Goal: Information Seeking & Learning: Find contact information

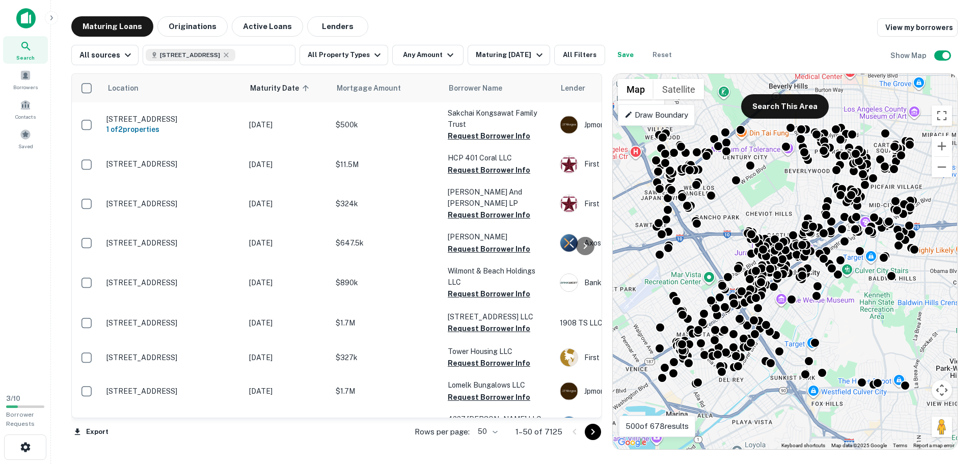
click at [22, 46] on icon at bounding box center [25, 46] width 9 height 9
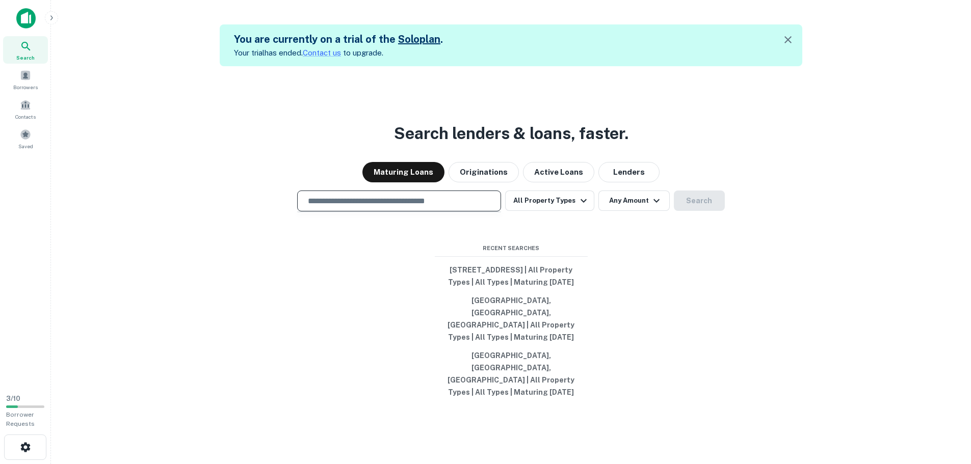
click at [398, 207] on input "text" at bounding box center [399, 201] width 195 height 12
paste input "**********"
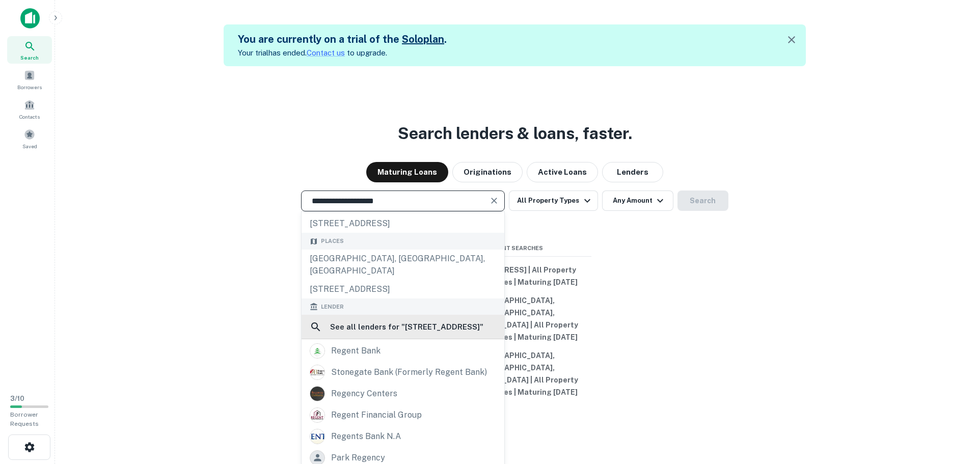
scroll to position [51, 0]
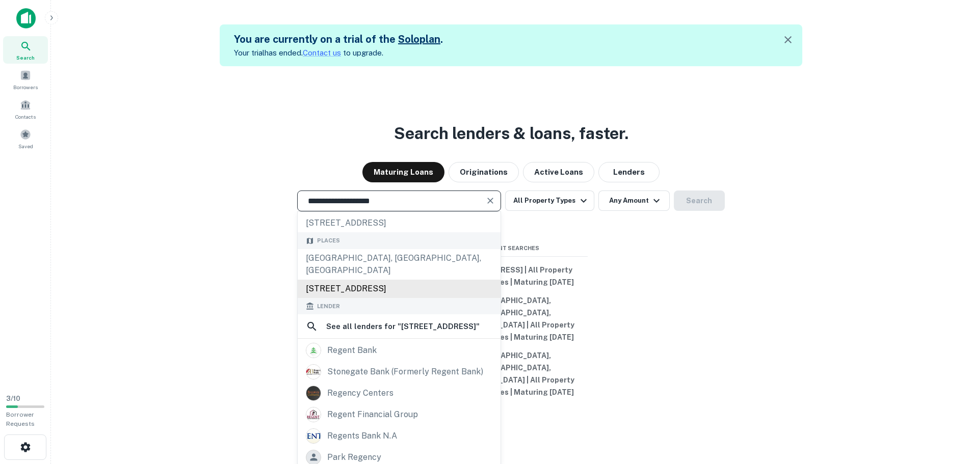
click at [394, 293] on div "10156 Regent St, Los Angeles, CA, USA" at bounding box center [399, 289] width 203 height 18
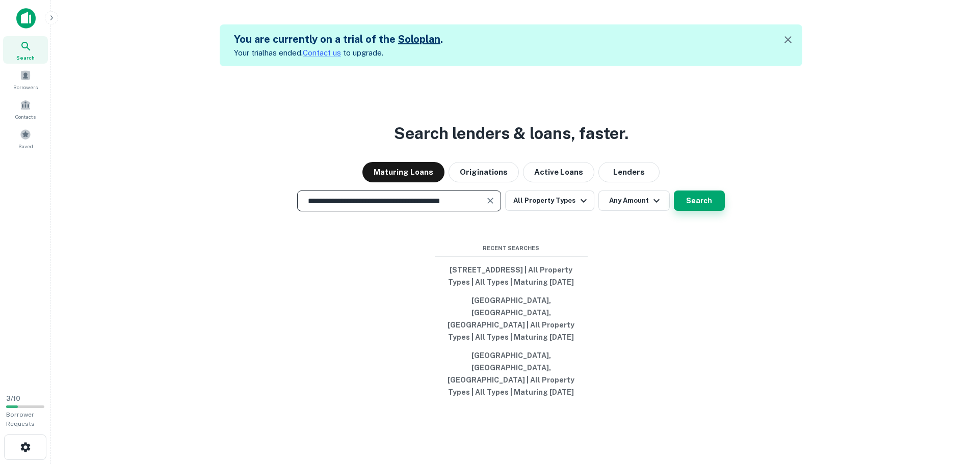
type input "**********"
click at [705, 211] on button "Search" at bounding box center [699, 201] width 51 height 20
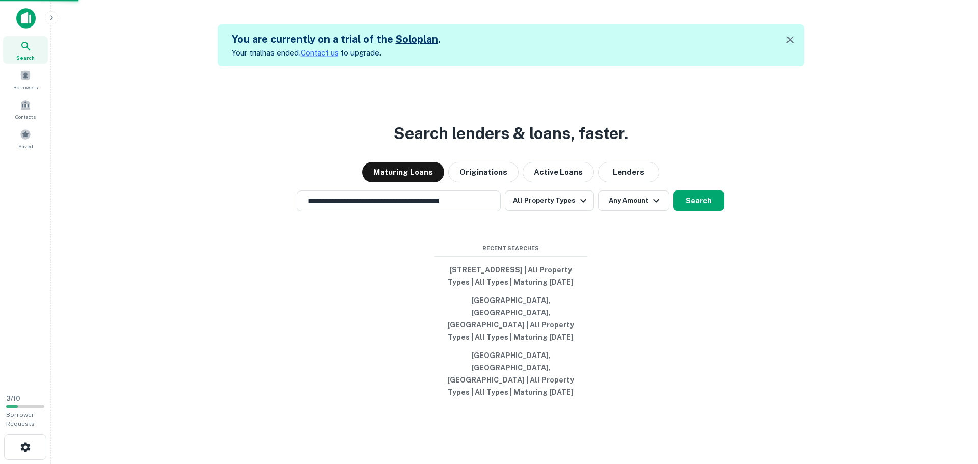
click at [478, 233] on div "10156 Regent St, Los Angeles, CA 90034, USA" at bounding box center [489, 234] width 225 height 18
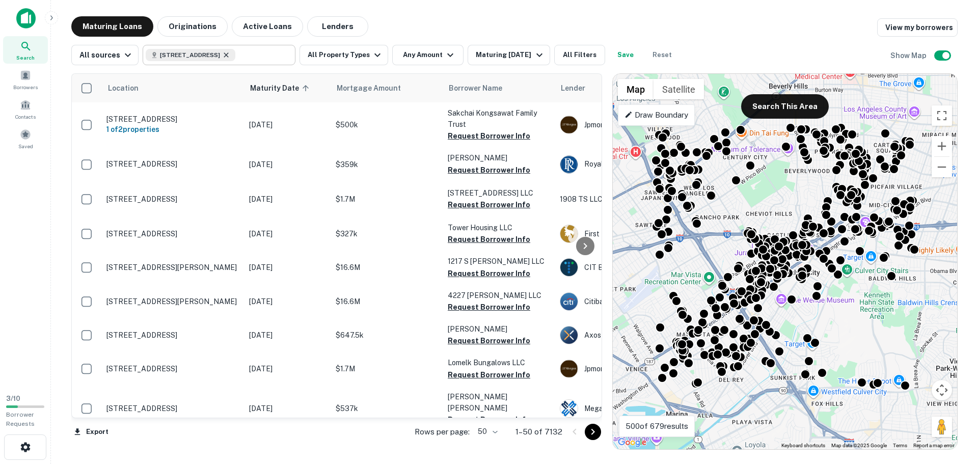
click at [230, 57] on icon at bounding box center [226, 55] width 8 height 8
type input "**********"
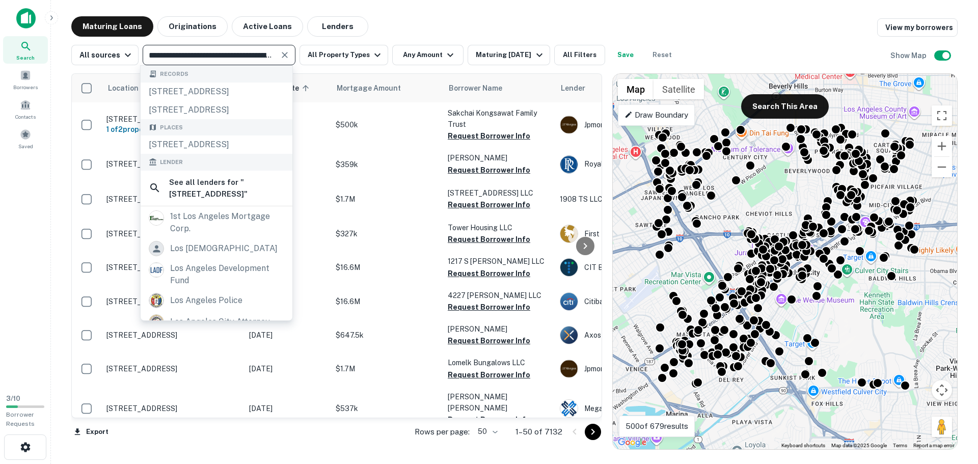
click at [239, 52] on input "**********" at bounding box center [211, 55] width 130 height 14
click at [282, 55] on icon "Clear" at bounding box center [285, 55] width 6 height 6
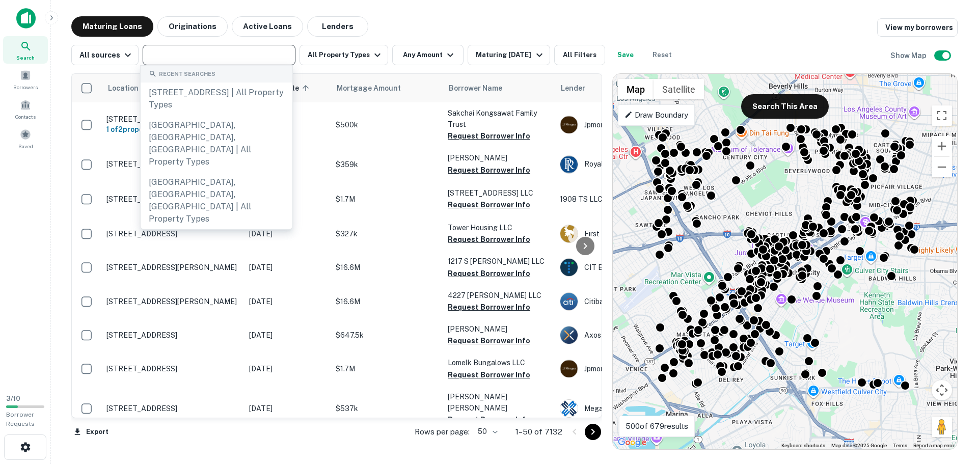
click at [238, 57] on input "text" at bounding box center [218, 55] width 145 height 14
paste input "**********"
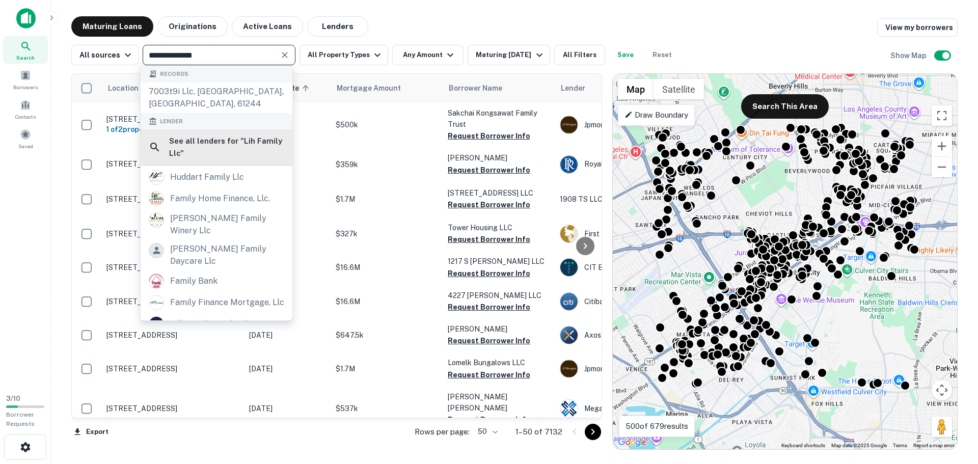
type input "**********"
click at [247, 140] on h6 "See all lenders for " Lih Family Llc "" at bounding box center [226, 147] width 115 height 24
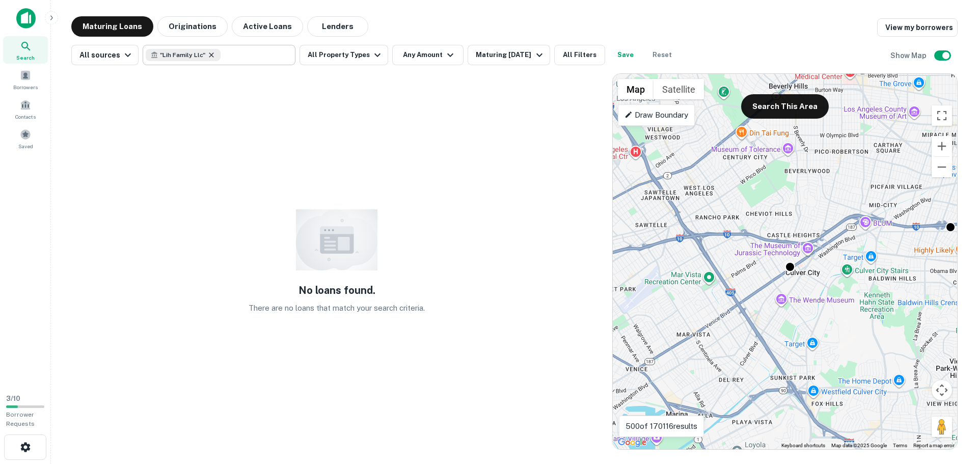
click at [209, 56] on icon at bounding box center [211, 54] width 5 height 5
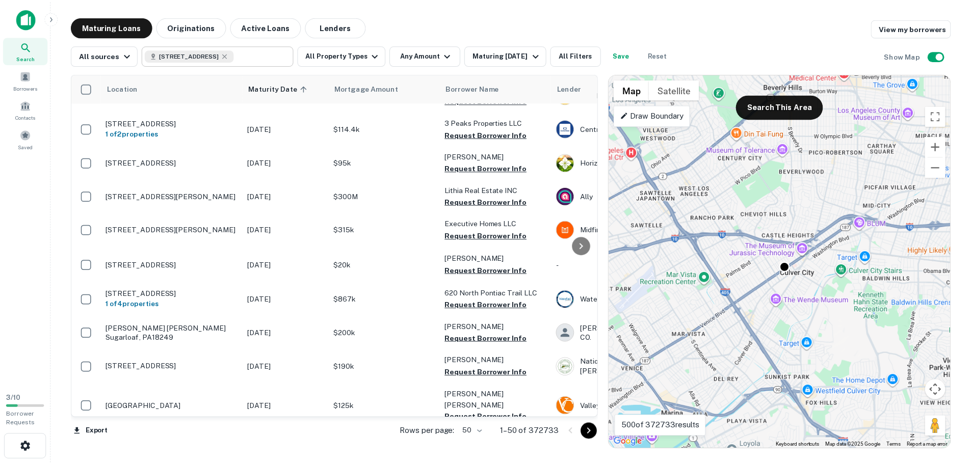
scroll to position [357, 0]
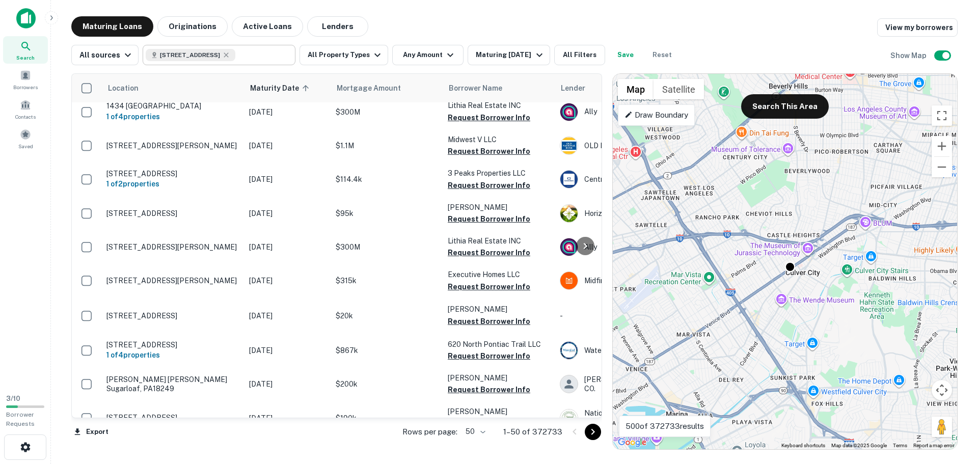
click at [200, 129] on td "2449 Territorial Rd Benton Harbor, MI49022" at bounding box center [172, 146] width 143 height 34
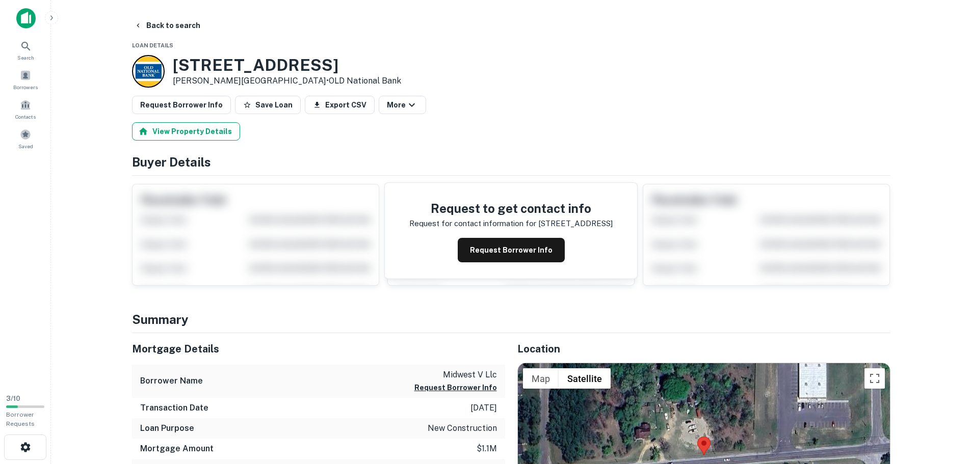
click at [206, 130] on button "View Property Details" at bounding box center [186, 131] width 108 height 18
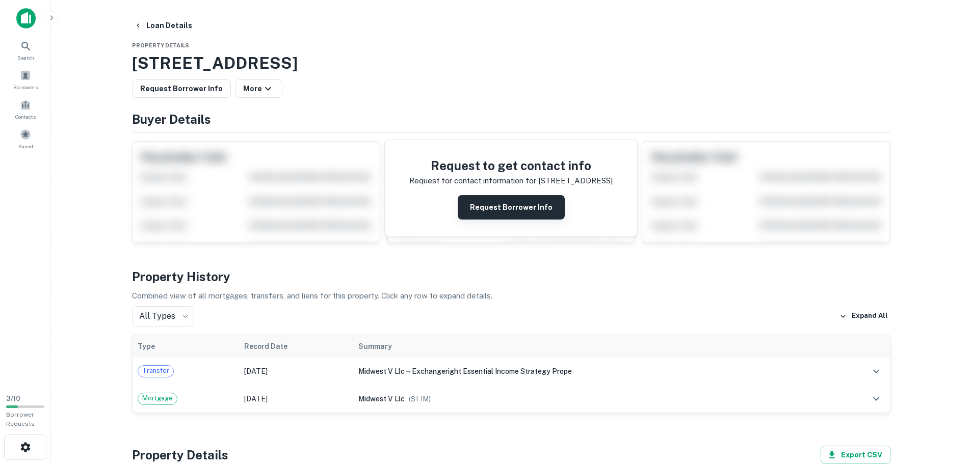
click at [514, 210] on button "Request Borrower Info" at bounding box center [511, 207] width 107 height 24
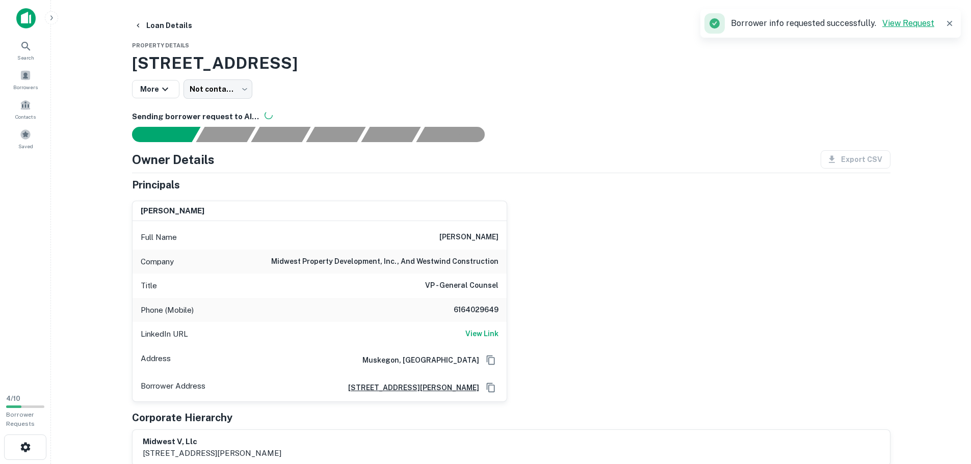
click at [890, 24] on link "View Request" at bounding box center [908, 23] width 52 height 10
click at [290, 126] on div "Documents found, AI parsing details..." at bounding box center [281, 133] width 60 height 15
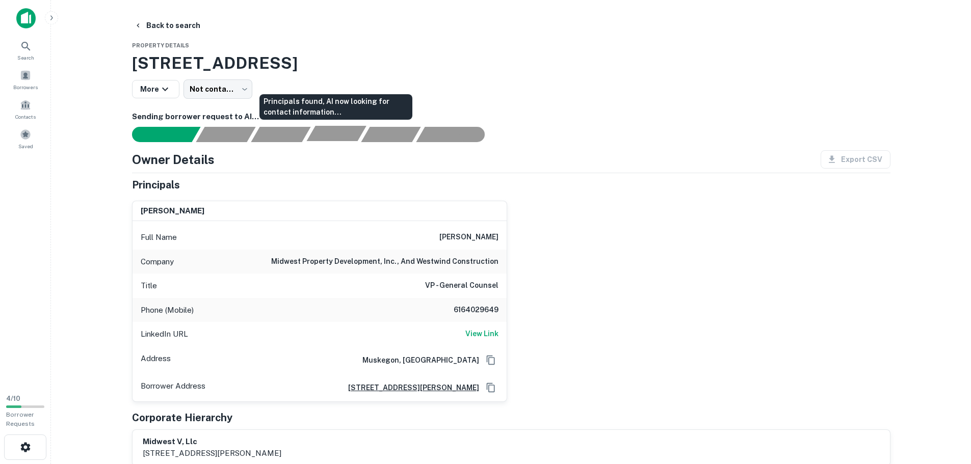
click at [353, 134] on div "Principals found, AI now looking for contact information..." at bounding box center [336, 133] width 60 height 15
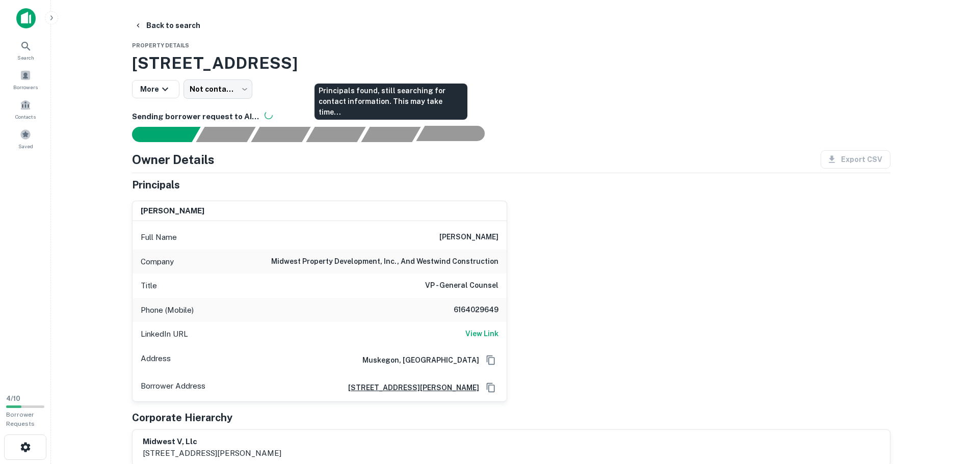
click at [444, 132] on div "AI fulfillment process complete." at bounding box center [446, 133] width 60 height 15
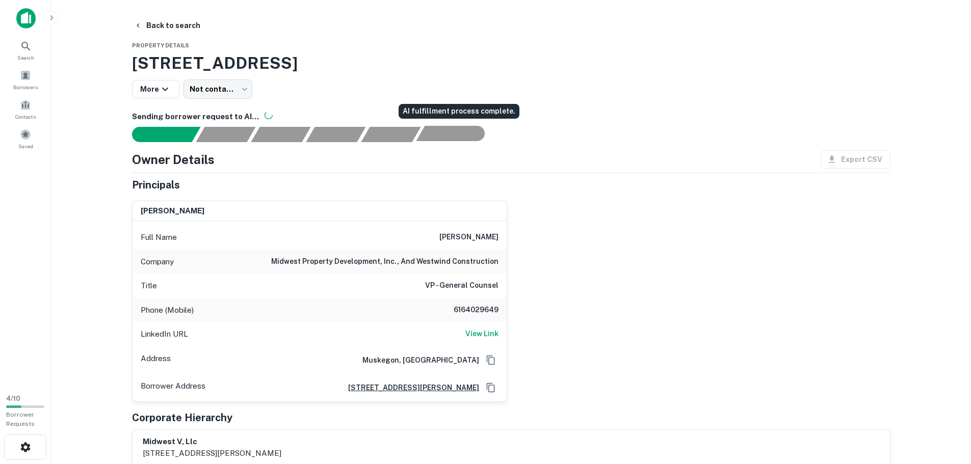
click at [465, 129] on div "AI fulfillment process complete." at bounding box center [471, 133] width 25 height 15
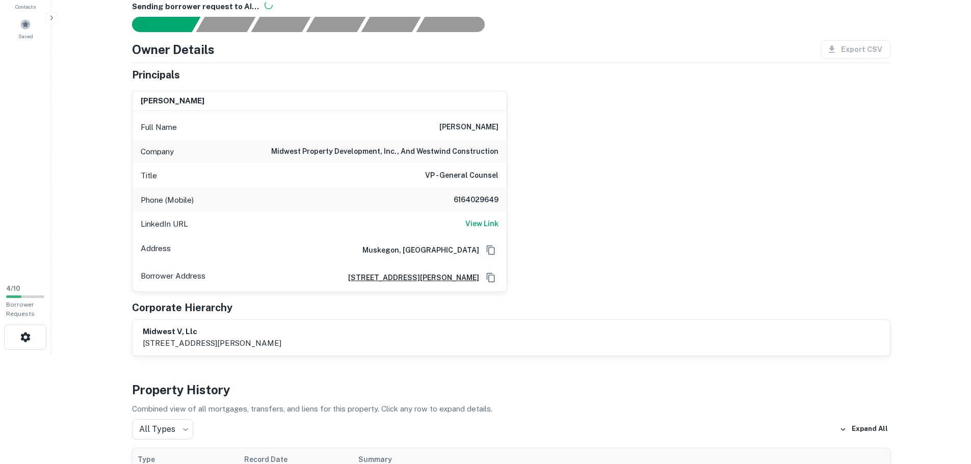
scroll to position [102, 0]
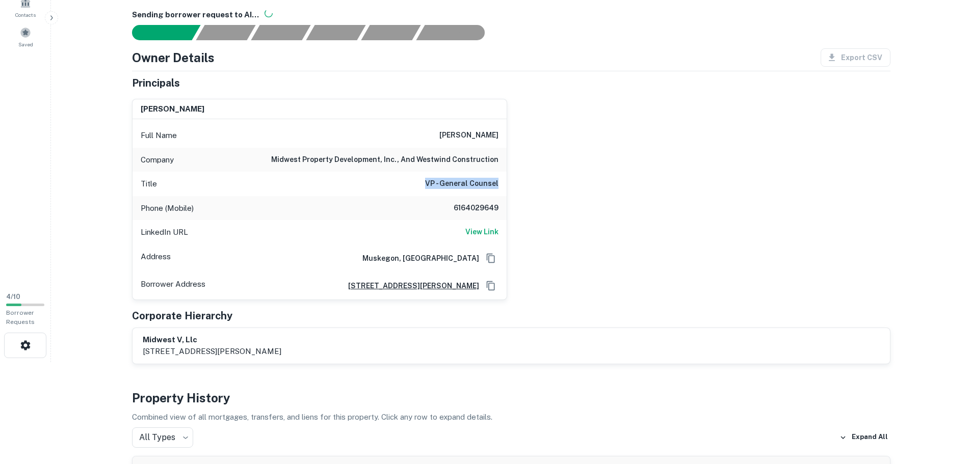
drag, startPoint x: 501, startPoint y: 185, endPoint x: 264, endPoint y: 176, distance: 237.1
click at [399, 190] on div "Title VP - General Counsel" at bounding box center [319, 184] width 374 height 24
click at [147, 175] on div "Title VP - General Counsel" at bounding box center [319, 184] width 374 height 24
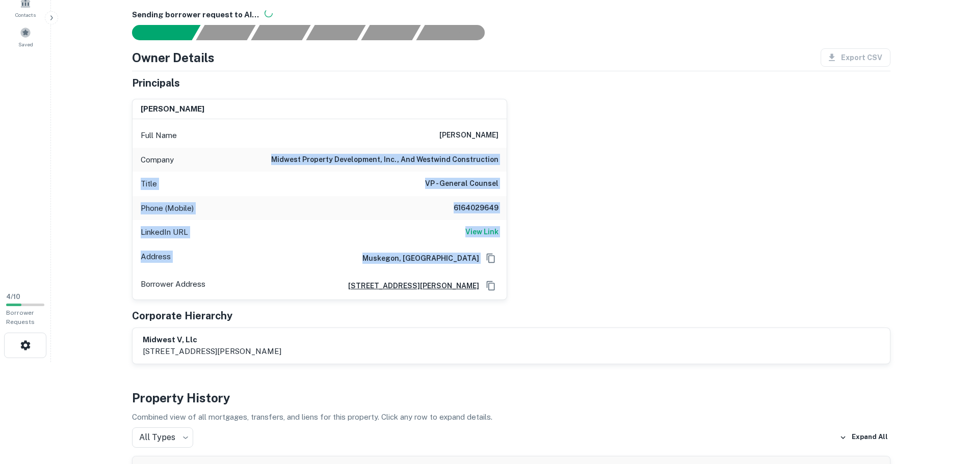
drag, startPoint x: 278, startPoint y: 159, endPoint x: 502, endPoint y: 271, distance: 250.4
click at [496, 269] on div "Full Name [PERSON_NAME] Company midwest property development, inc., and westwin…" at bounding box center [319, 209] width 374 height 180
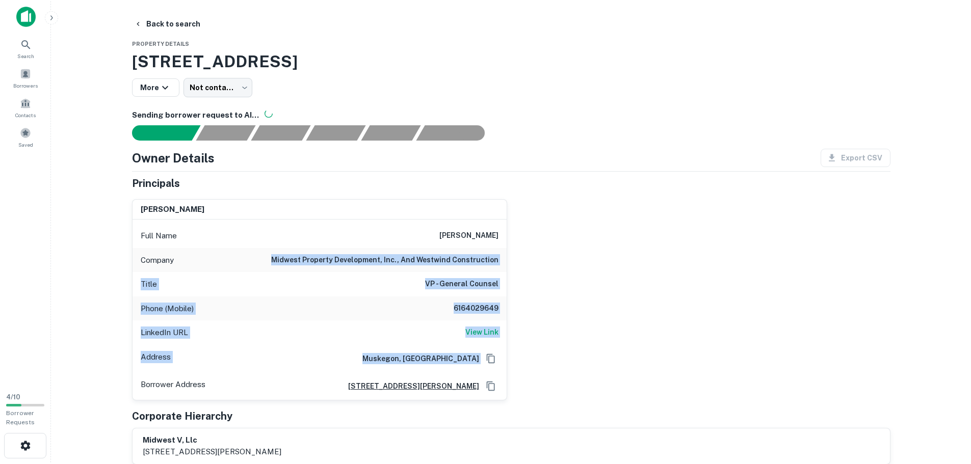
scroll to position [0, 0]
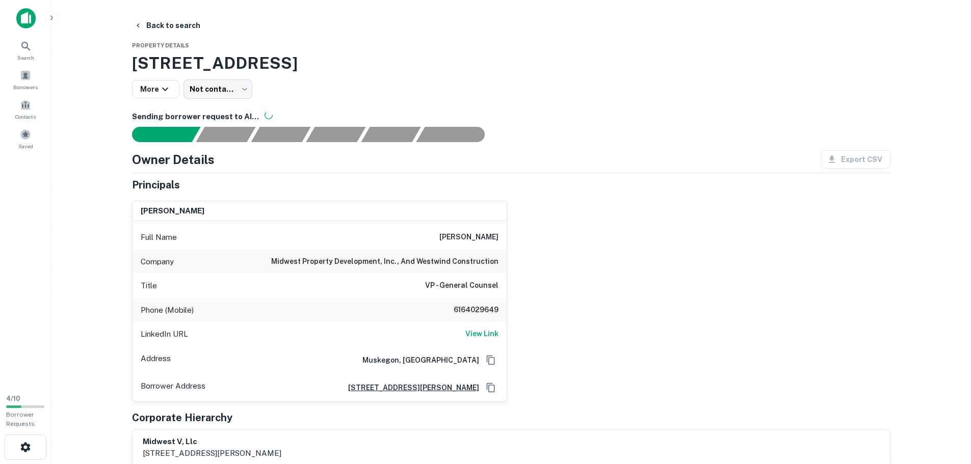
click at [389, 211] on div "[PERSON_NAME]" at bounding box center [319, 211] width 374 height 20
